Goal: Transaction & Acquisition: Book appointment/travel/reservation

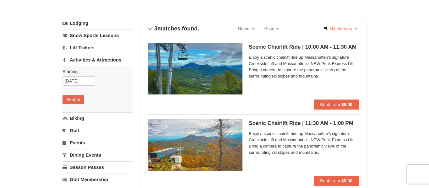
scroll to position [22, 0]
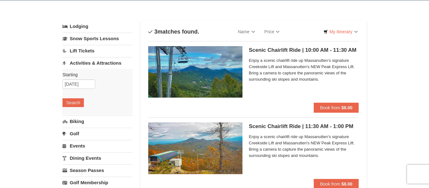
drag, startPoint x: 429, startPoint y: 47, endPoint x: 429, endPoint y: 53, distance: 6.6
click at [319, 104] on button "Book from $8.00" at bounding box center [336, 108] width 45 height 10
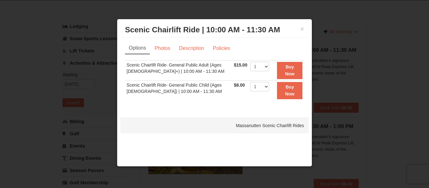
click at [429, 74] on div at bounding box center [214, 94] width 429 height 188
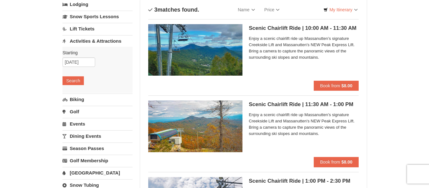
scroll to position [45, 0]
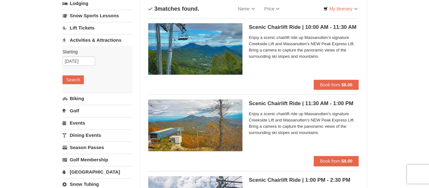
click at [328, 79] on div "Scenic Chairlift Ride | 10:00 AM - 11:30 AM Massanutten Scenic Chairlift Rides …" at bounding box center [304, 51] width 110 height 57
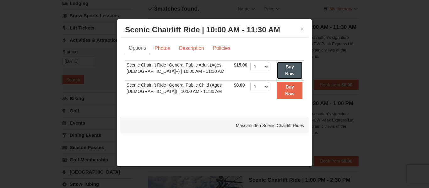
click at [293, 71] on button "Buy Now" at bounding box center [289, 70] width 25 height 17
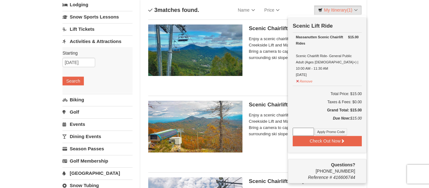
scroll to position [44, 0]
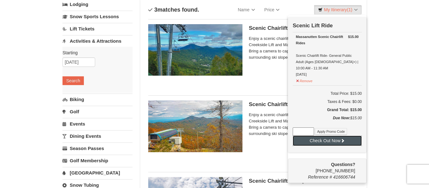
click at [343, 139] on icon at bounding box center [343, 141] width 4 height 4
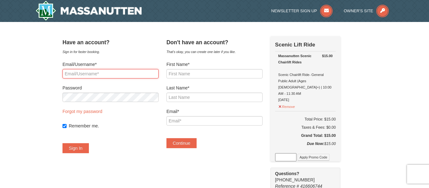
click at [75, 75] on input "Email/Username*" at bounding box center [111, 73] width 96 height 9
type input "[EMAIL_ADDRESS][DOMAIN_NAME]"
click at [124, 75] on input "[EMAIL_ADDRESS][DOMAIN_NAME]" at bounding box center [111, 73] width 96 height 9
click at [126, 76] on input "[EMAIL_ADDRESS][DOMAIN_NAME]" at bounding box center [111, 73] width 96 height 9
click at [156, 76] on input "[EMAIL_ADDRESS][DOMAIN_NAME]" at bounding box center [111, 73] width 96 height 9
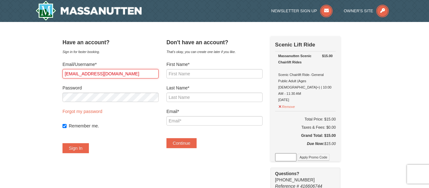
click at [156, 76] on input "[EMAIL_ADDRESS][DOMAIN_NAME]" at bounding box center [111, 73] width 96 height 9
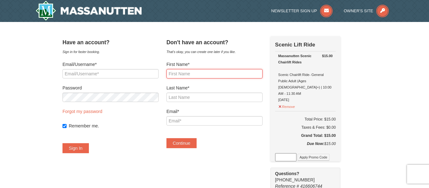
click at [213, 78] on input "First Name*" at bounding box center [215, 73] width 96 height 9
type input "Brandon"
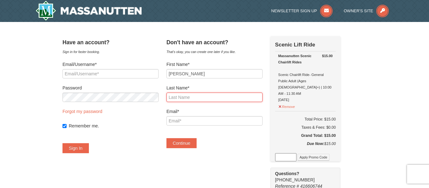
type input "Rogers"
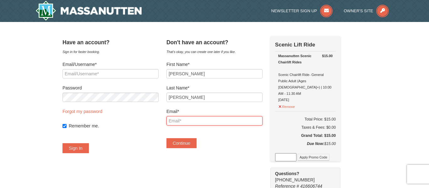
type input "brandonrogers2000@gmail.com"
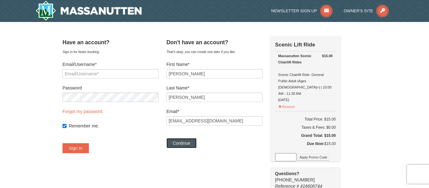
click at [193, 147] on button "Continue" at bounding box center [182, 143] width 30 height 10
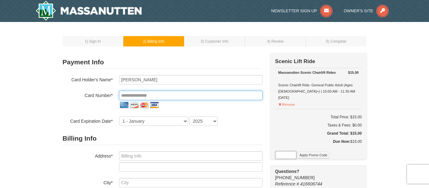
click at [215, 99] on input "tel" at bounding box center [191, 95] width 144 height 9
type input "**********"
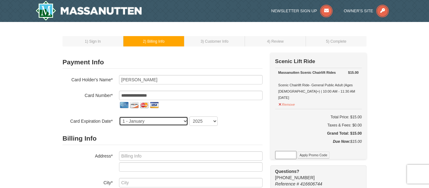
select select "11"
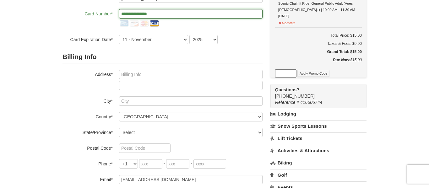
scroll to position [92, 0]
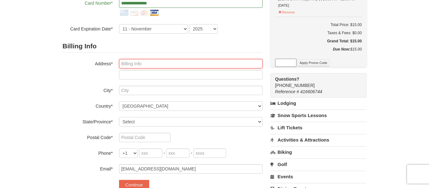
click at [145, 65] on input "text" at bounding box center [191, 63] width 144 height 9
type input "[STREET_ADDRESS]"
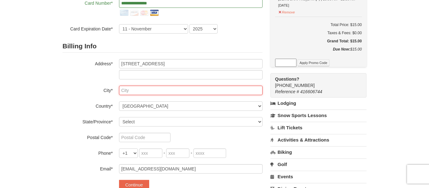
type input "[GEOGRAPHIC_DATA]"
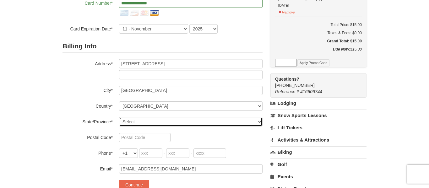
select select "FL"
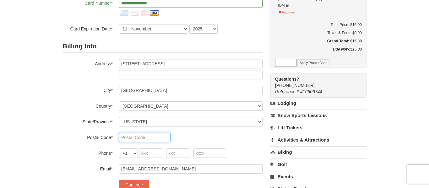
type input "32226"
type input "904"
type input "440"
type input "3685"
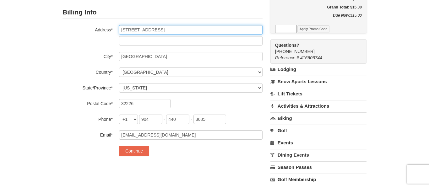
scroll to position [130, 0]
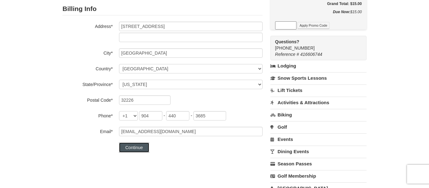
click at [132, 151] on button "Continue" at bounding box center [134, 148] width 30 height 10
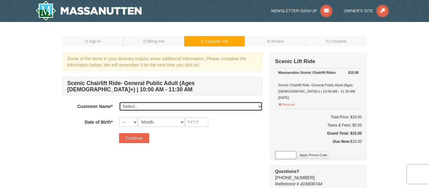
click at [147, 108] on select "Select... Brandon Rogers Add New..." at bounding box center [191, 106] width 144 height 9
select select "28364814"
click at [119, 102] on select "Select... Brandon Rogers Add New..." at bounding box center [191, 106] width 144 height 9
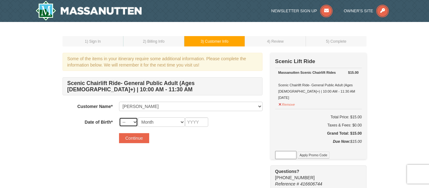
click at [128, 123] on select "-- 01 02 03 04 05 06 07 08 09 10 11 12 13 14 15 16 17 18 19 20 21 22 23 24 25 2…" at bounding box center [128, 122] width 19 height 9
select select "02"
click at [119, 118] on select "-- 01 02 03 04 05 06 07 08 09 10 11 12 13 14 15 16 17 18 19 20 21 22 23 24 25 2…" at bounding box center [128, 122] width 19 height 9
click at [172, 124] on select "Month January February March April May June July August September October Novem…" at bounding box center [161, 122] width 47 height 9
select select "02"
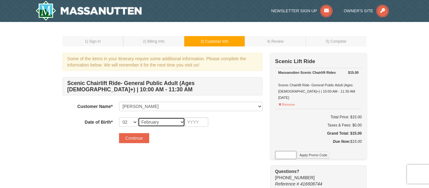
click at [138, 118] on select "Month January February March April May June July August September October Novem…" at bounding box center [161, 122] width 47 height 9
click at [200, 125] on input "text" at bounding box center [196, 122] width 23 height 9
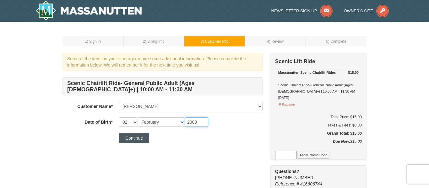
type input "2000"
click at [130, 142] on button "Continue" at bounding box center [134, 138] width 30 height 10
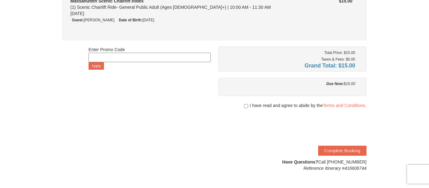
scroll to position [76, 0]
click at [244, 108] on input "checkbox" at bounding box center [246, 105] width 4 height 5
checkbox input "true"
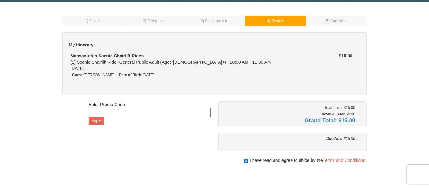
scroll to position [20, 0]
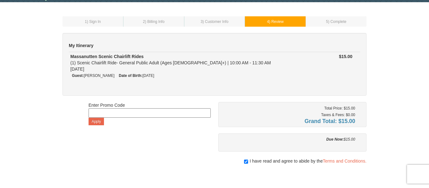
click at [202, 21] on small "3 ) Customer Info" at bounding box center [215, 21] width 28 height 4
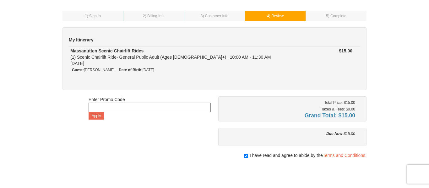
scroll to position [0, 0]
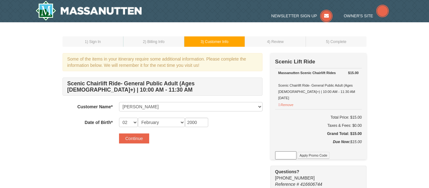
select select "02"
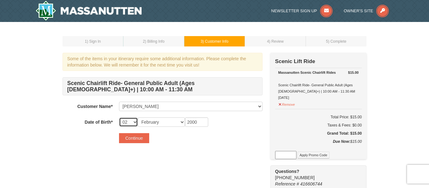
click at [132, 123] on select "-- 01 02 03 04 05 06 07 08 09 10 11 12 13 14 15 16 17 18 19 20 21 22 23 24 25 2…" at bounding box center [128, 122] width 19 height 9
select select "22"
click at [119, 118] on select "-- 01 02 03 04 05 06 07 08 09 10 11 12 13 14 15 16 17 18 19 20 21 22 23 24 25 2…" at bounding box center [128, 122] width 19 height 9
click at [128, 141] on button "Continue" at bounding box center [134, 138] width 30 height 10
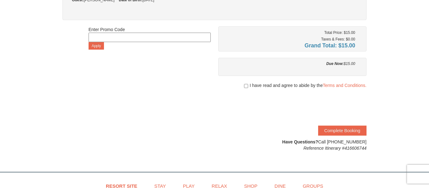
scroll to position [88, 0]
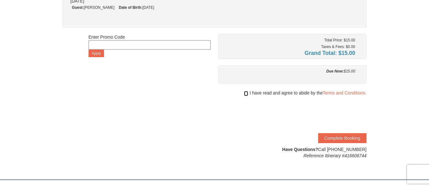
click at [244, 95] on input "checkbox" at bounding box center [246, 93] width 4 height 5
checkbox input "true"
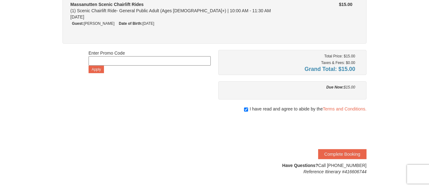
scroll to position [78, 0]
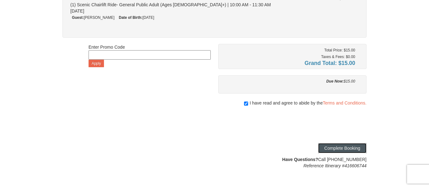
click at [327, 149] on button "Complete Booking" at bounding box center [342, 148] width 48 height 10
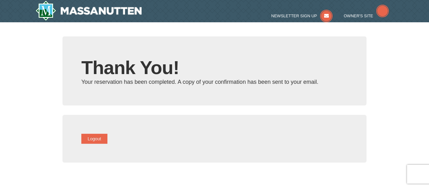
type input "[EMAIL_ADDRESS][DOMAIN_NAME]"
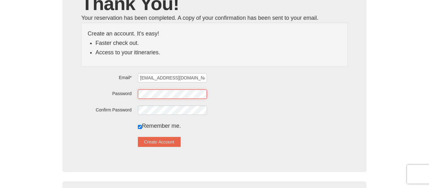
scroll to position [65, 0]
